Goal: Task Accomplishment & Management: Manage account settings

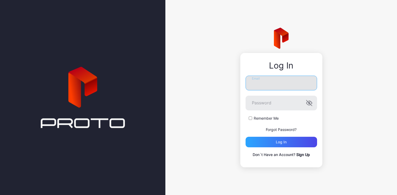
click at [286, 89] on input "Email" at bounding box center [282, 83] width 72 height 15
type input "**********"
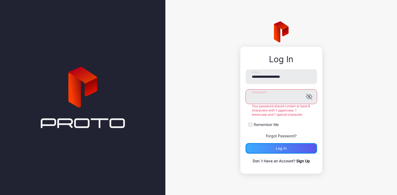
click at [266, 146] on div "Log in" at bounding box center [282, 148] width 72 height 11
click at [274, 137] on form "**********" at bounding box center [282, 111] width 72 height 84
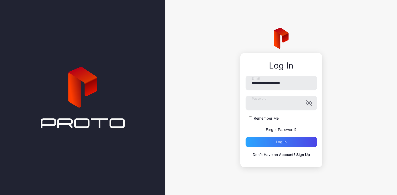
click at [278, 128] on link "Forgot Password?" at bounding box center [281, 129] width 31 height 4
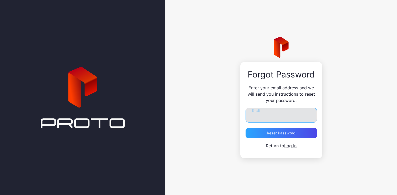
click at [275, 118] on input "Email" at bounding box center [282, 115] width 72 height 15
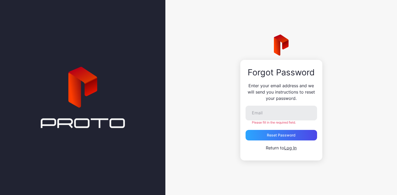
click at [269, 148] on p "Return to Log In" at bounding box center [282, 147] width 72 height 6
click at [286, 148] on link "Log In" at bounding box center [290, 147] width 12 height 5
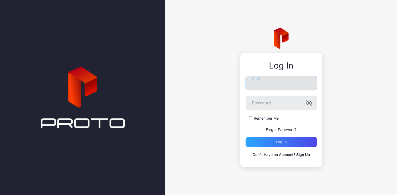
click at [278, 80] on input "Email" at bounding box center [282, 83] width 72 height 15
type input "**********"
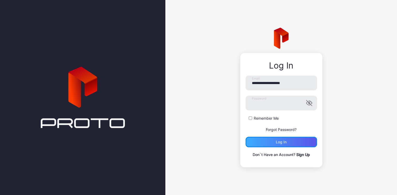
click at [273, 140] on div "Log in" at bounding box center [282, 142] width 72 height 11
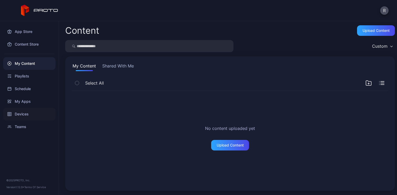
click at [34, 117] on div "Devices" at bounding box center [29, 114] width 52 height 13
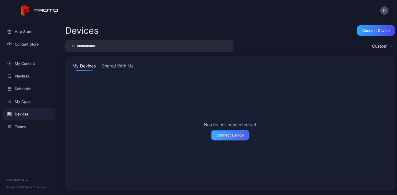
click at [217, 134] on div "Connect Device" at bounding box center [230, 135] width 27 height 4
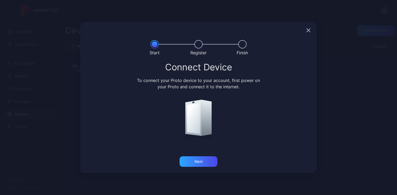
click at [311, 28] on div at bounding box center [198, 30] width 237 height 17
click at [309, 32] on icon "button" at bounding box center [309, 30] width 4 height 4
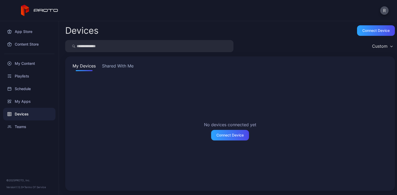
click at [119, 62] on div "My Devices Shared With Me No devices connected yet Connect Device" at bounding box center [230, 123] width 330 height 134
click at [116, 69] on button "Shared With Me" at bounding box center [118, 67] width 34 height 8
